Goal: Find specific page/section: Find specific page/section

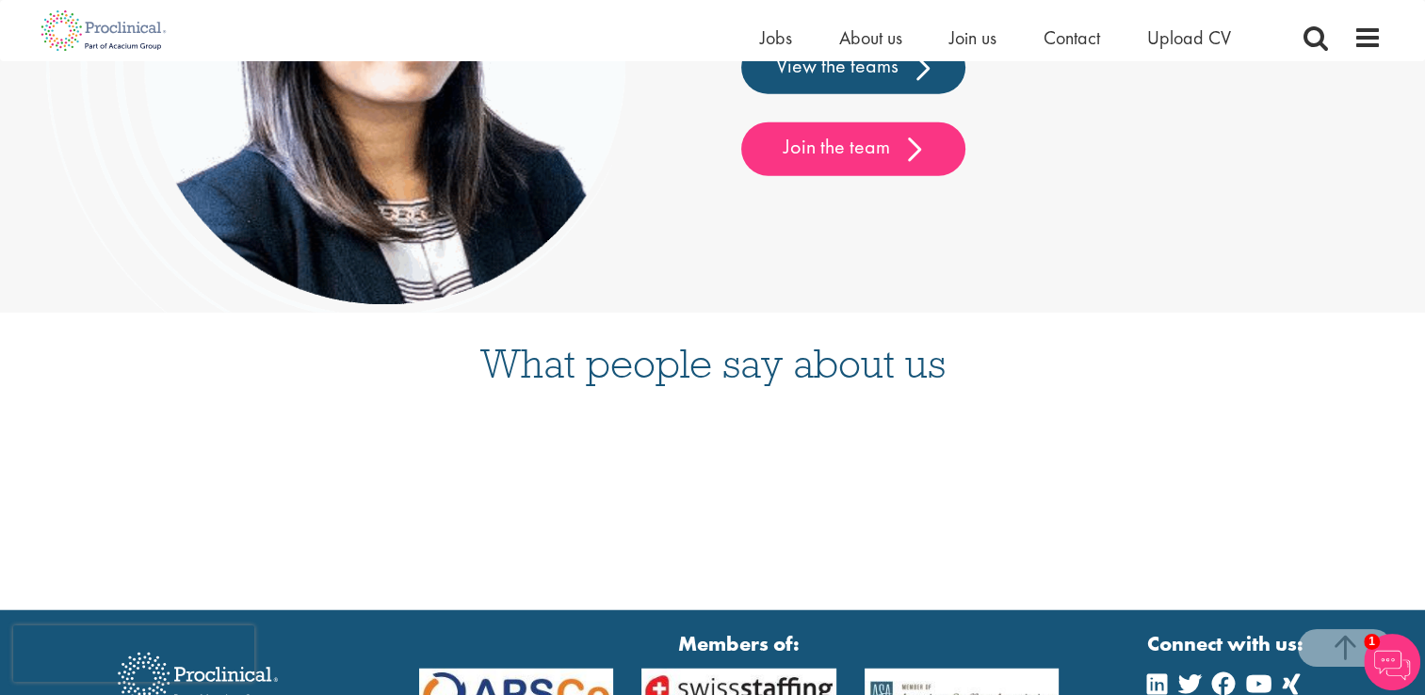
scroll to position [4628, 0]
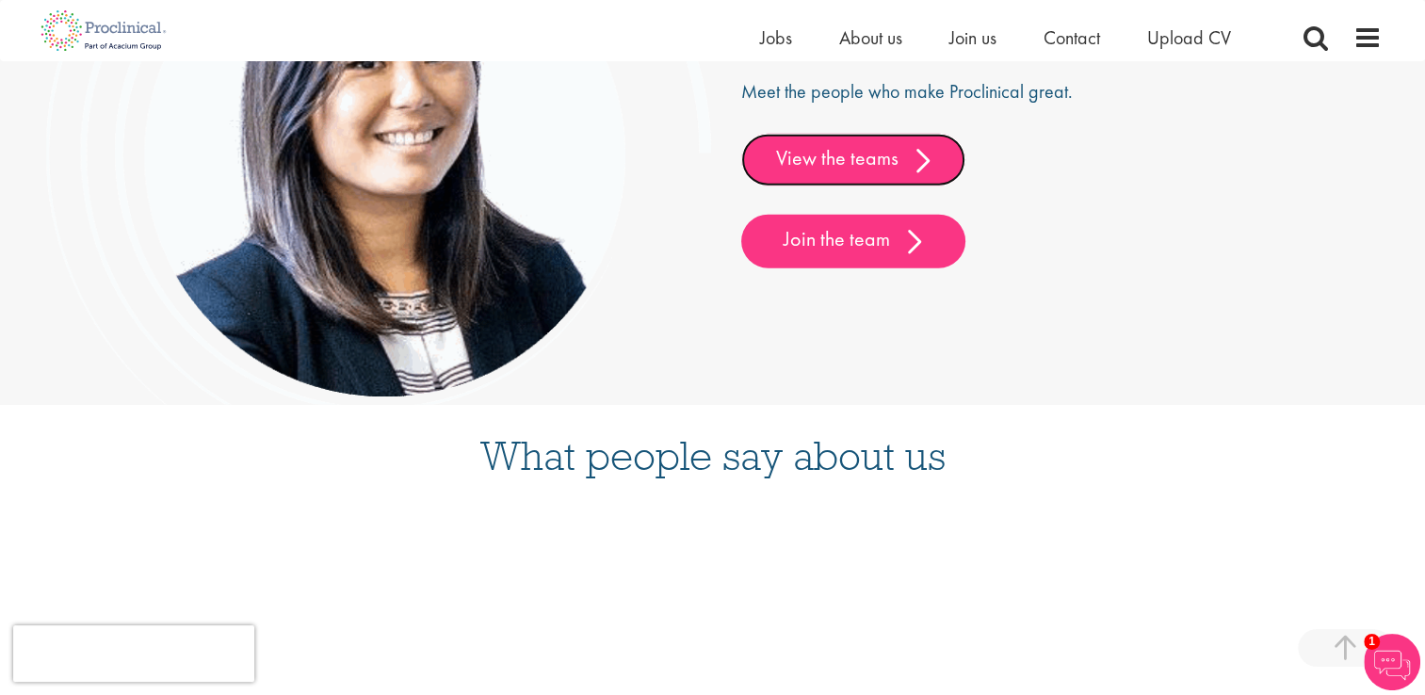
click at [915, 157] on link "View the teams" at bounding box center [853, 160] width 224 height 53
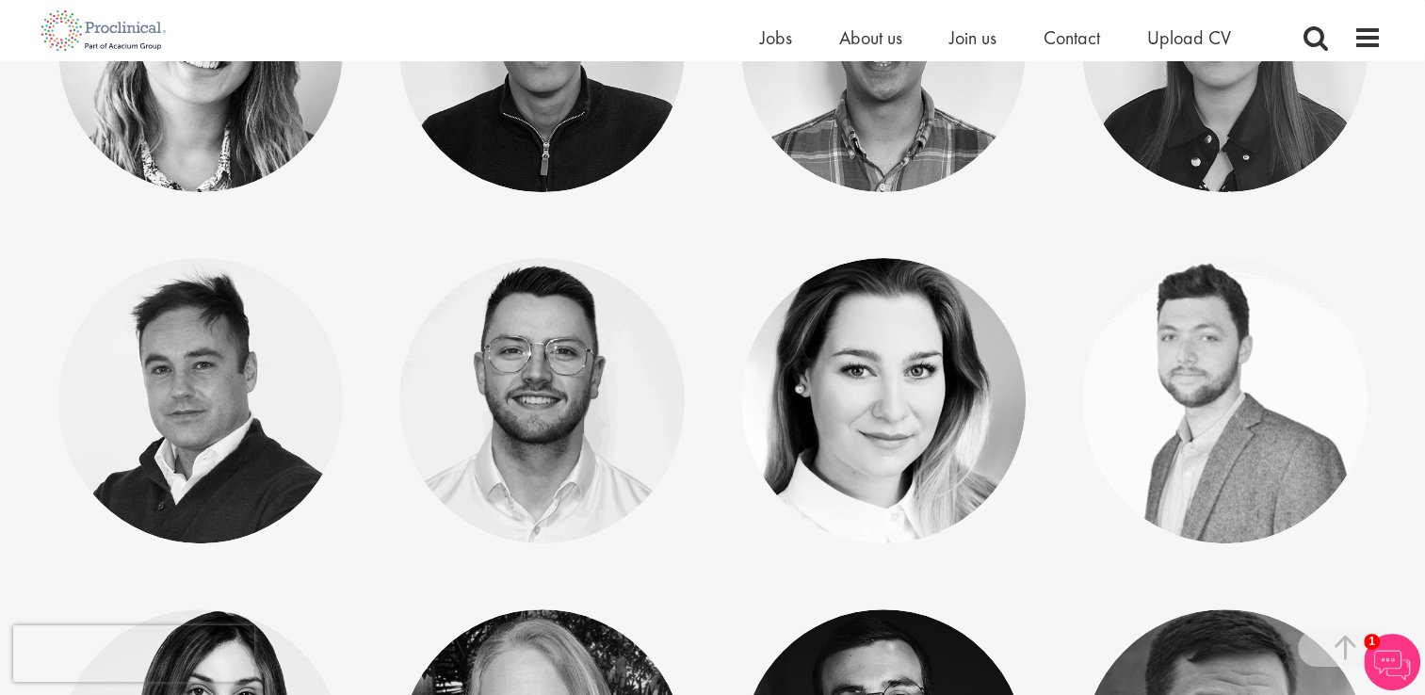
scroll to position [7570, 0]
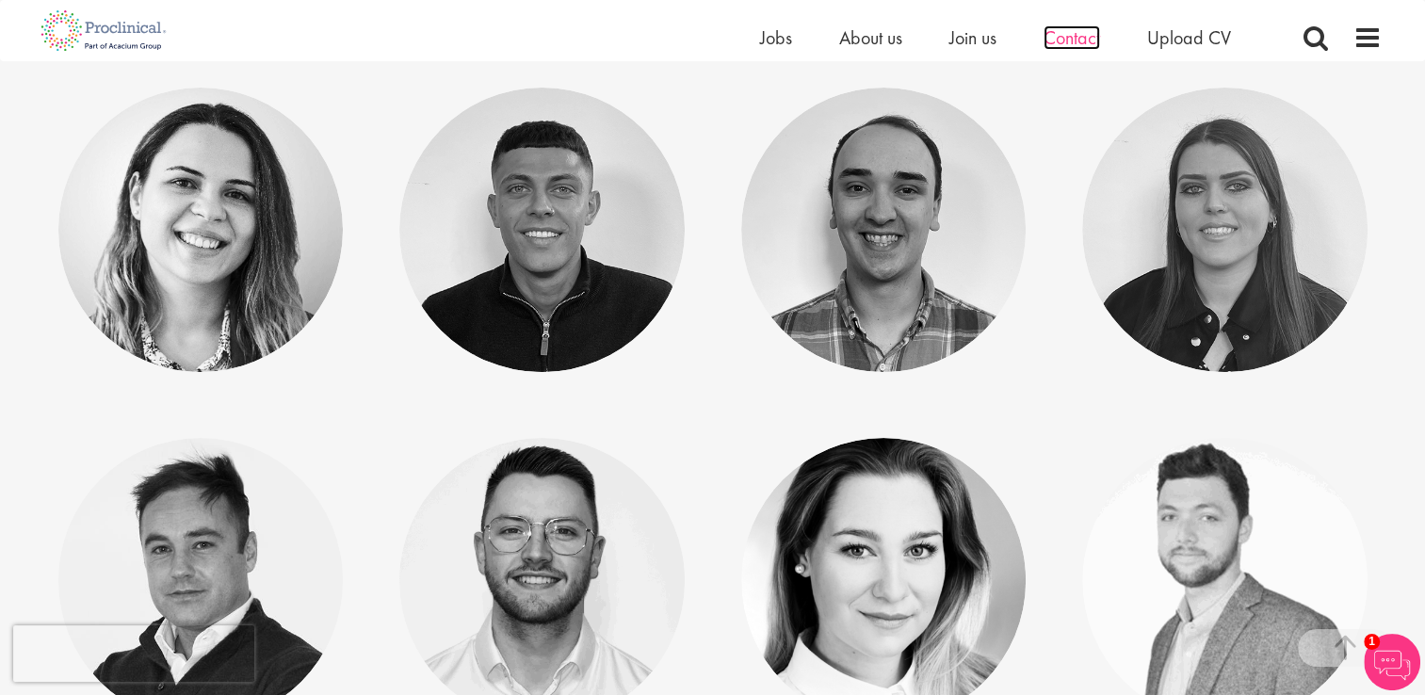
click at [1090, 33] on span "Contact" at bounding box center [1072, 37] width 57 height 24
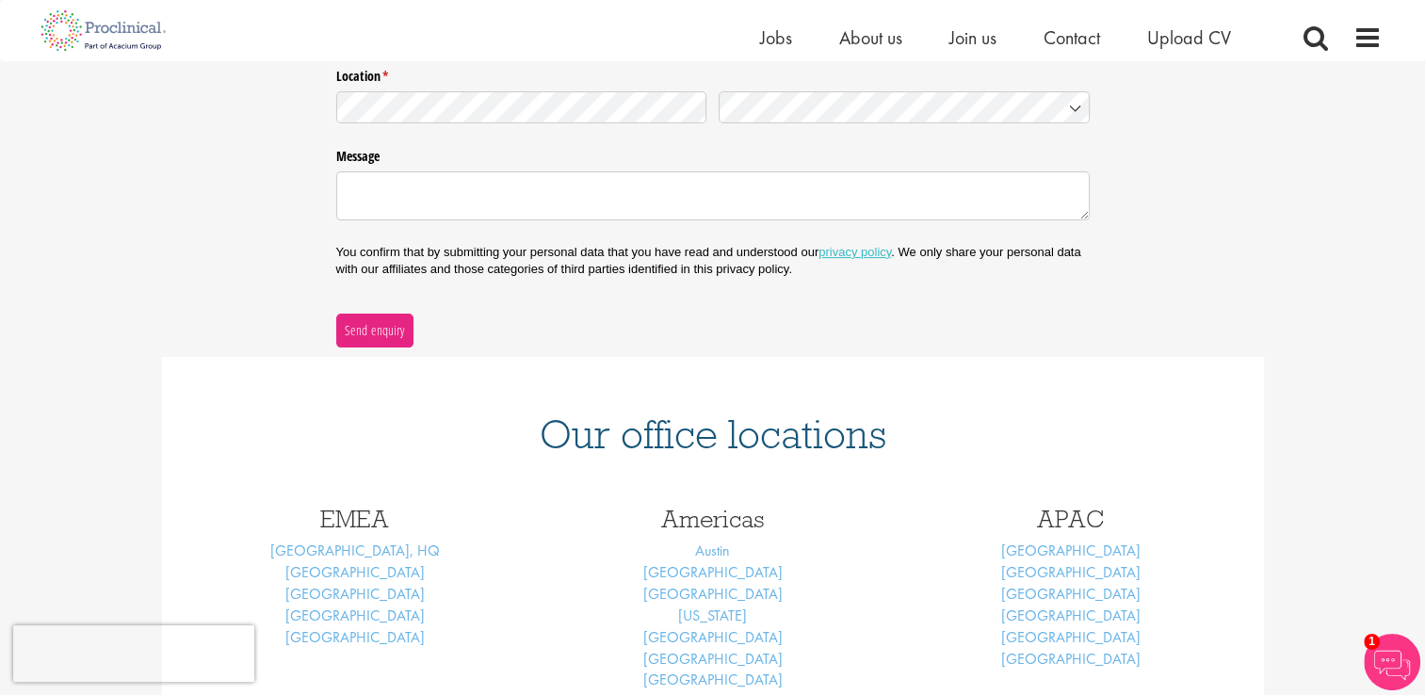
scroll to position [565, 0]
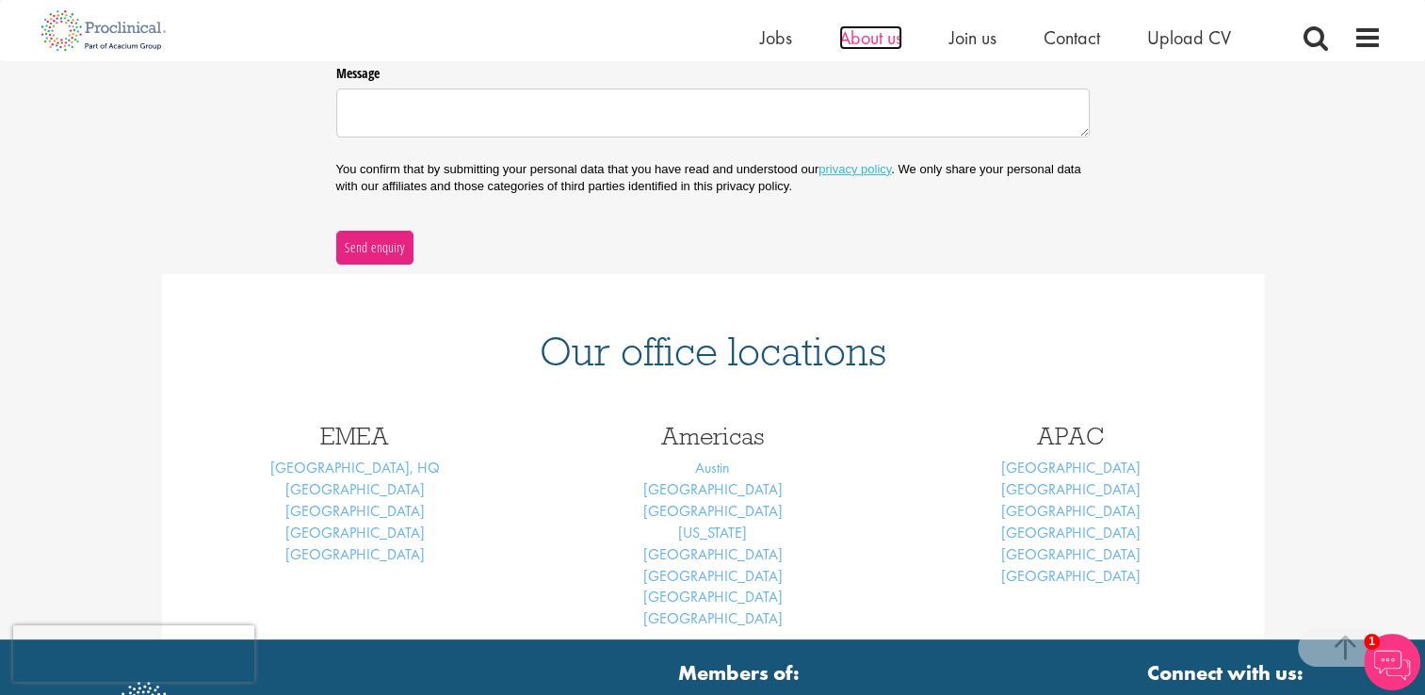
click at [867, 45] on span "About us" at bounding box center [870, 37] width 63 height 24
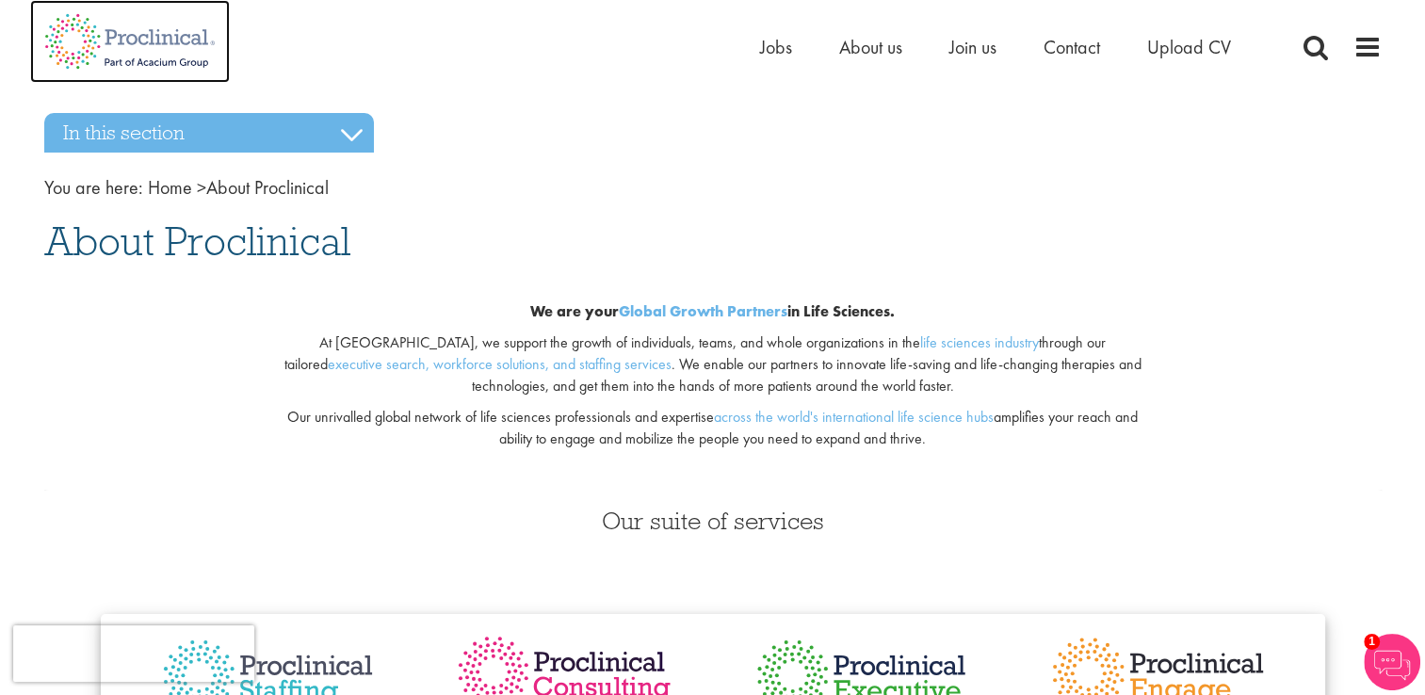
click at [118, 38] on img at bounding box center [130, 41] width 200 height 83
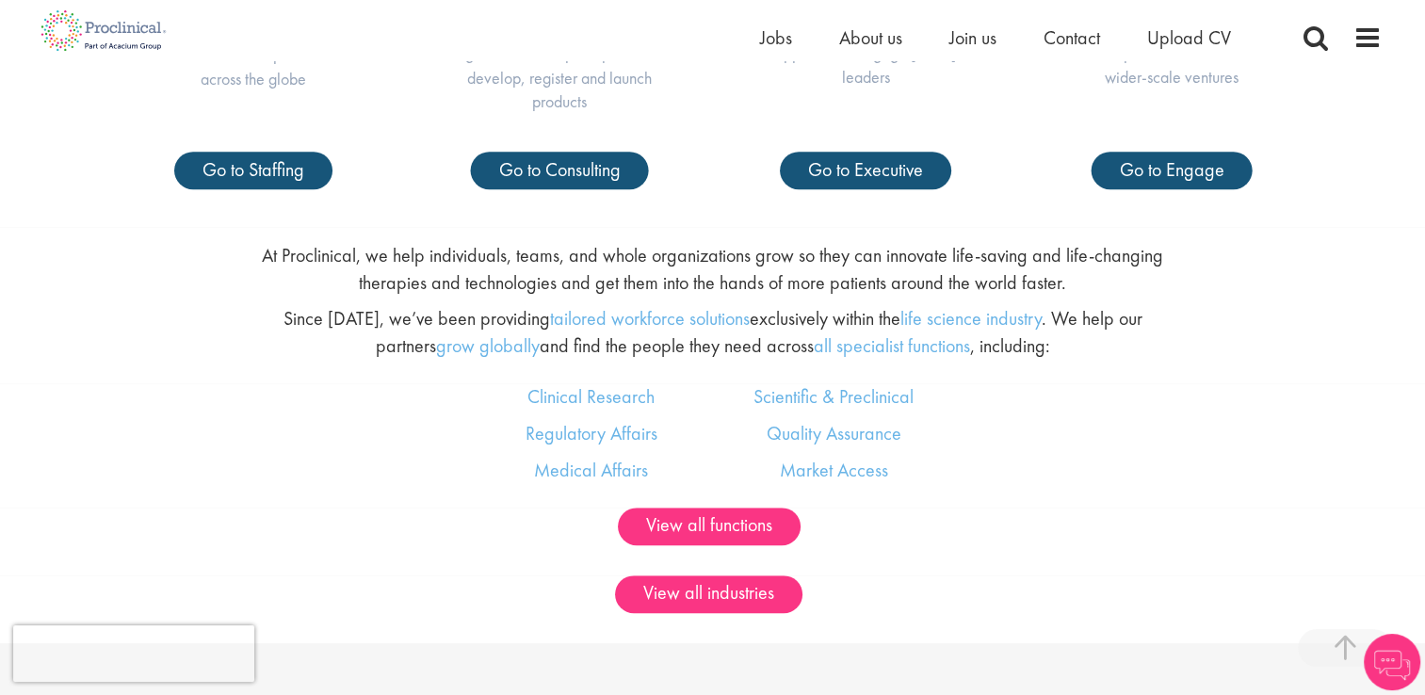
scroll to position [1036, 0]
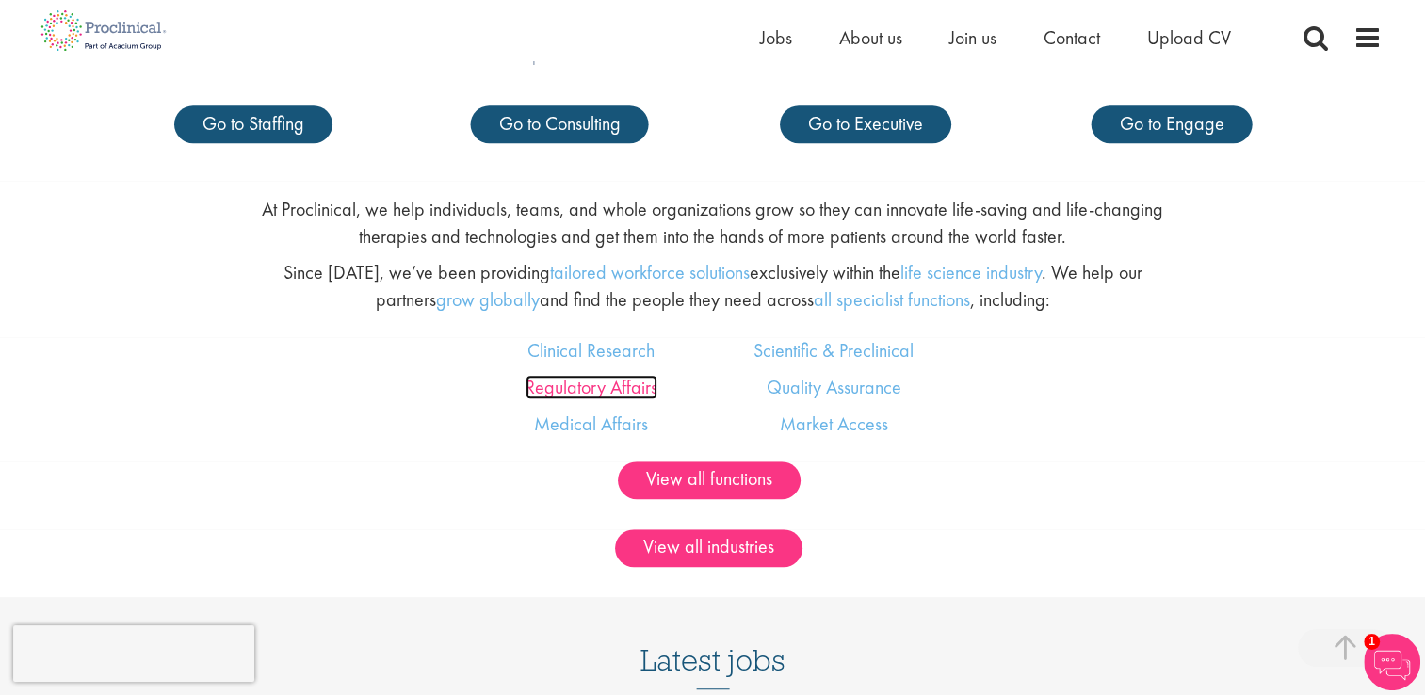
click at [586, 390] on link "Regulatory Affairs" at bounding box center [592, 387] width 132 height 24
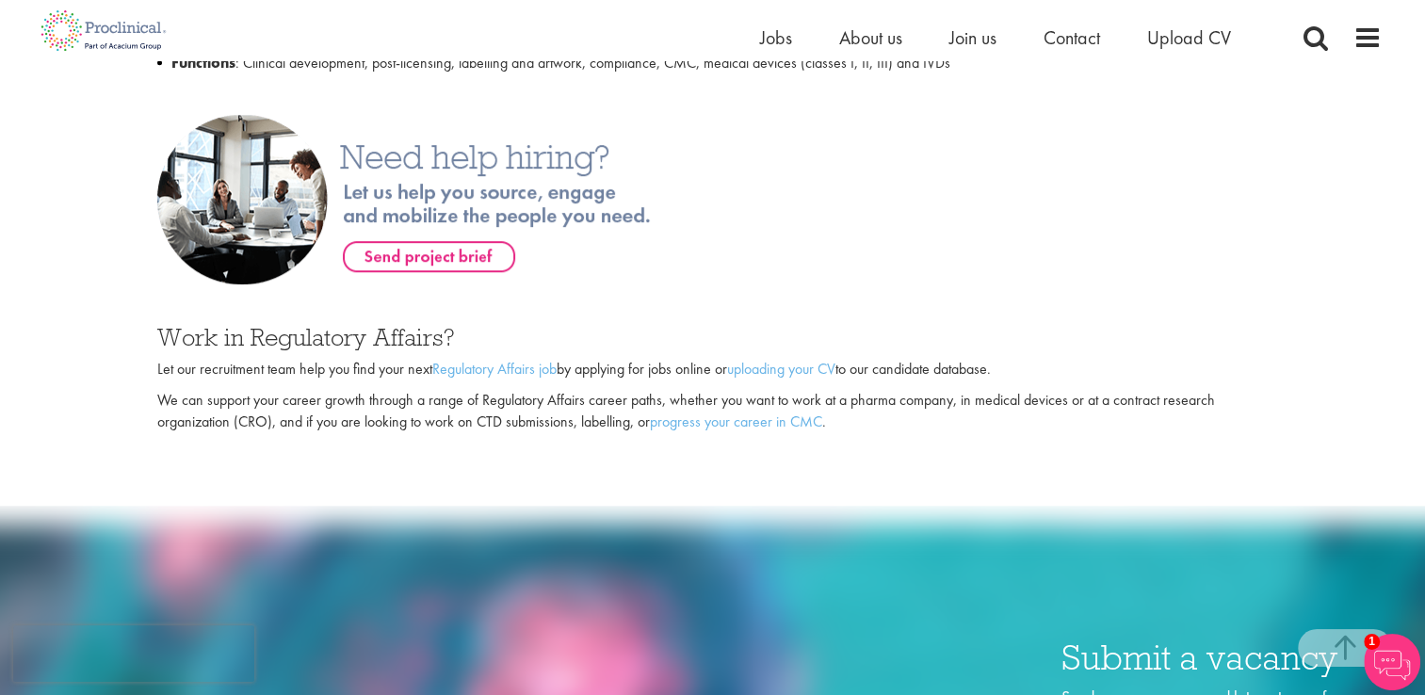
scroll to position [1130, 0]
